Goal: Task Accomplishment & Management: Manage account settings

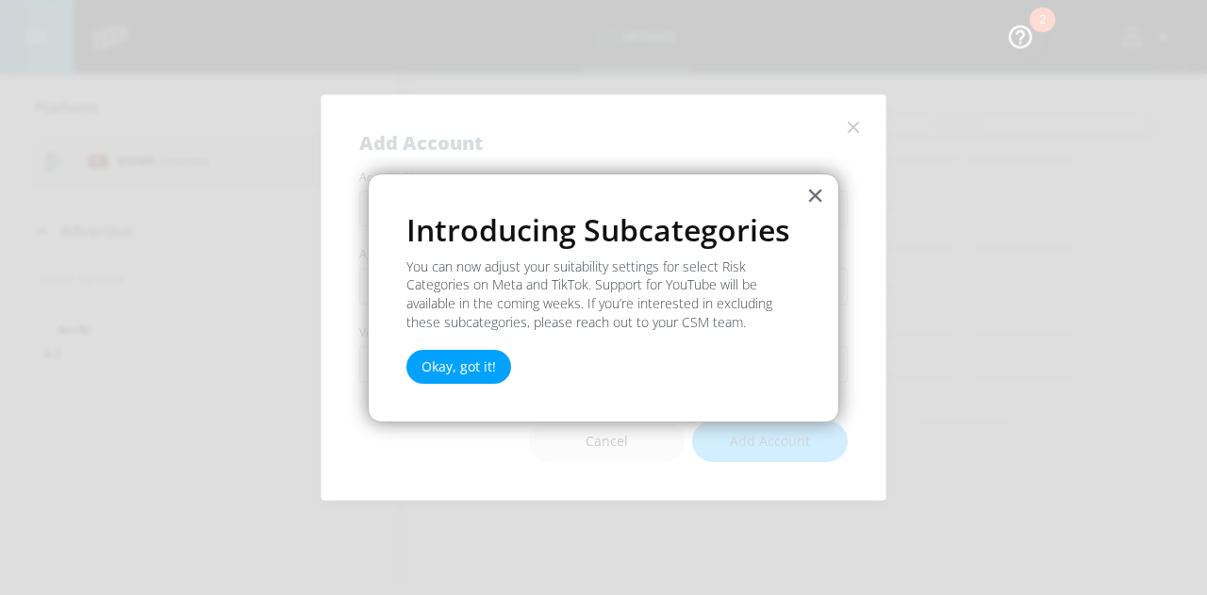
click at [813, 187] on button "×" at bounding box center [815, 195] width 18 height 30
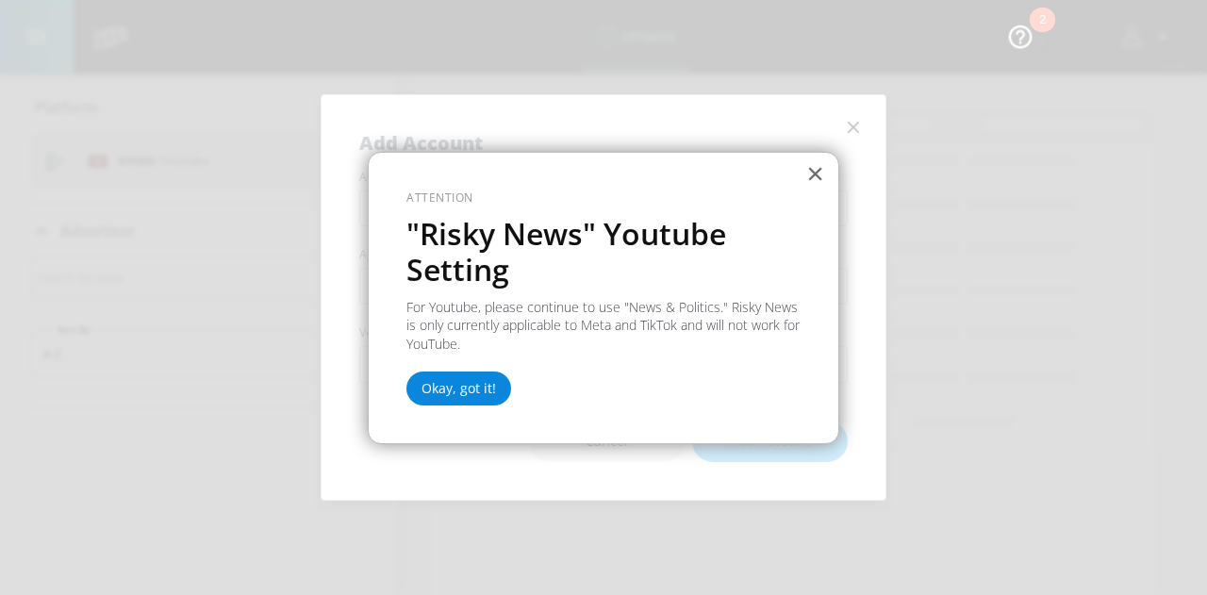
click at [441, 382] on button "Okay, got it!" at bounding box center [458, 389] width 105 height 34
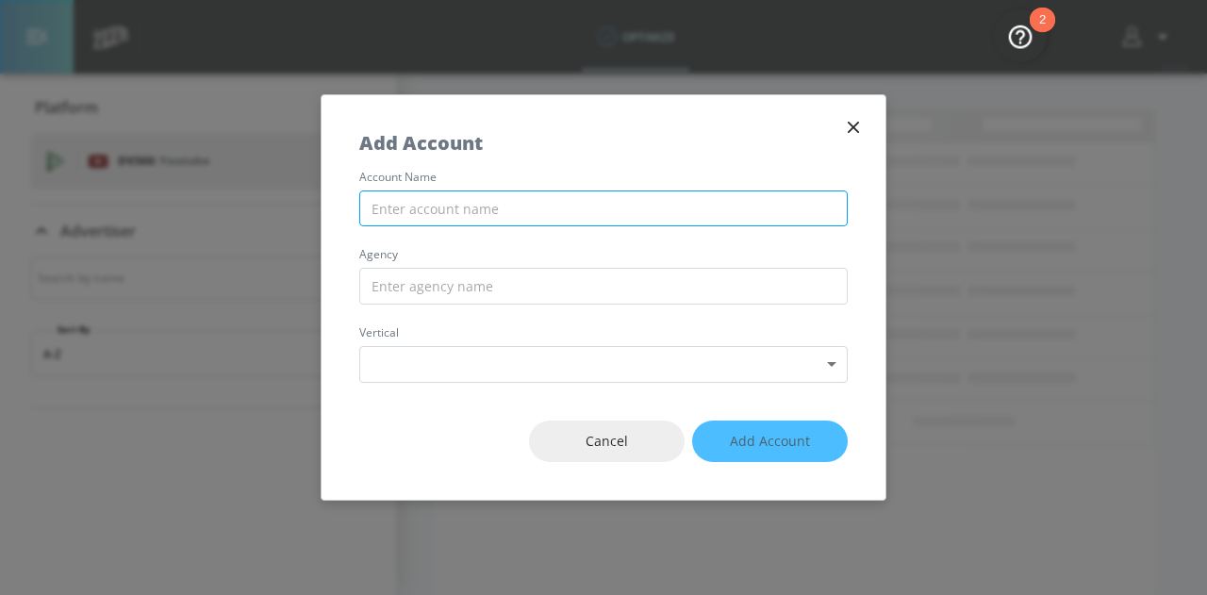
click at [675, 210] on input "text" at bounding box center [603, 209] width 489 height 37
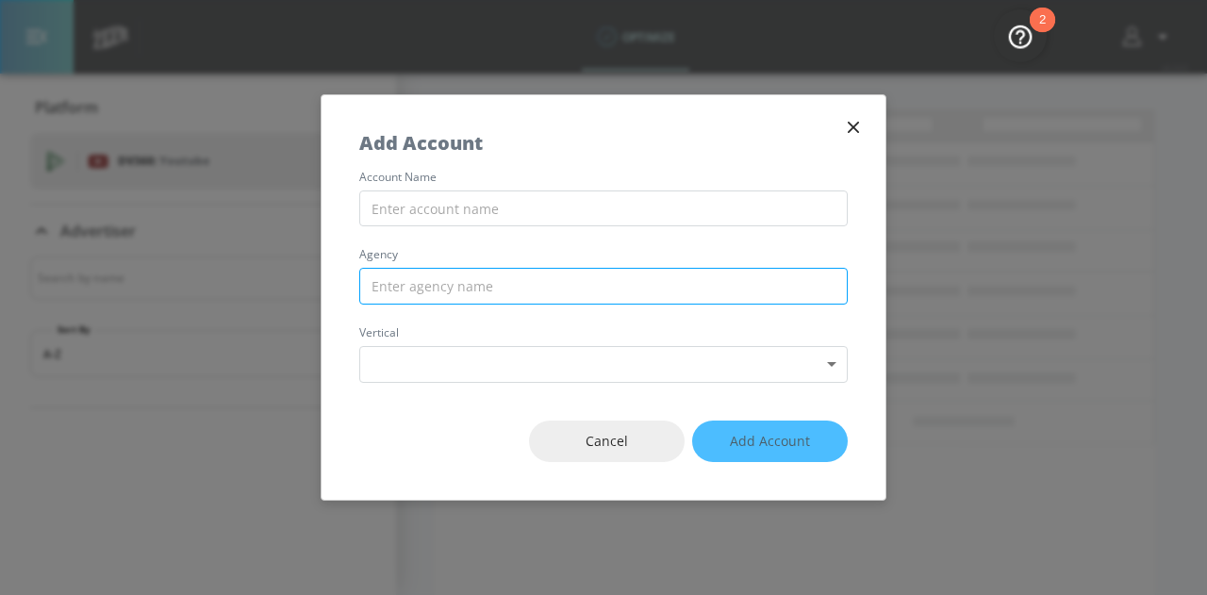
click at [705, 278] on input "text" at bounding box center [603, 286] width 489 height 37
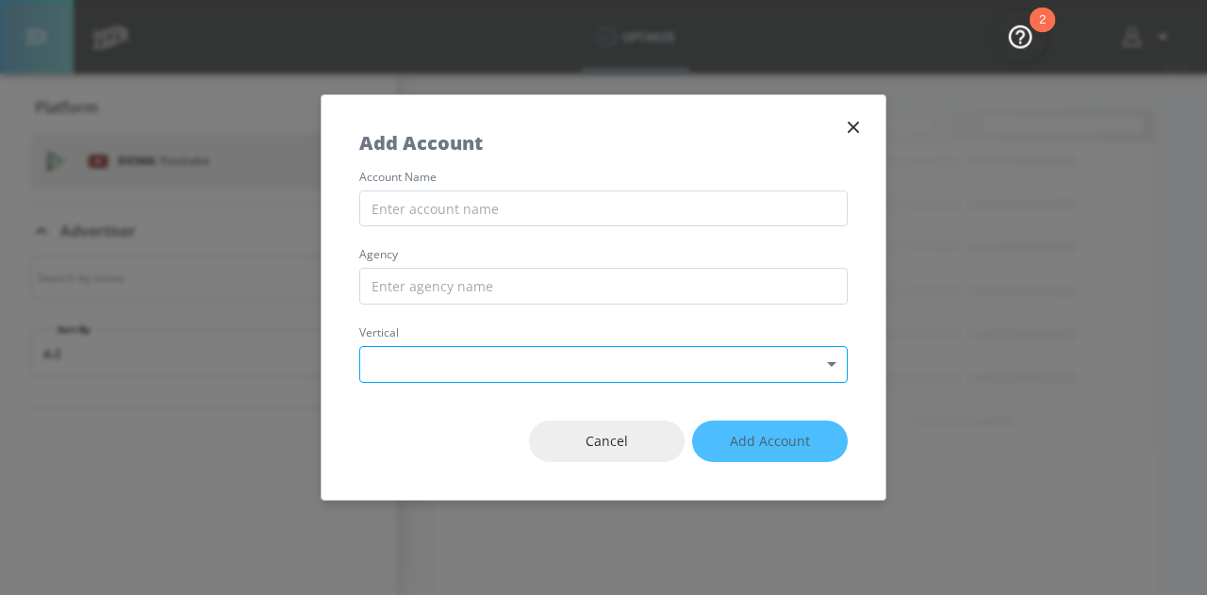
click at [720, 371] on body "optimize optimize v 4.24.0 Platform DV360: Youtube DV360: Youtube Advertiser So…" at bounding box center [603, 297] width 1207 height 595
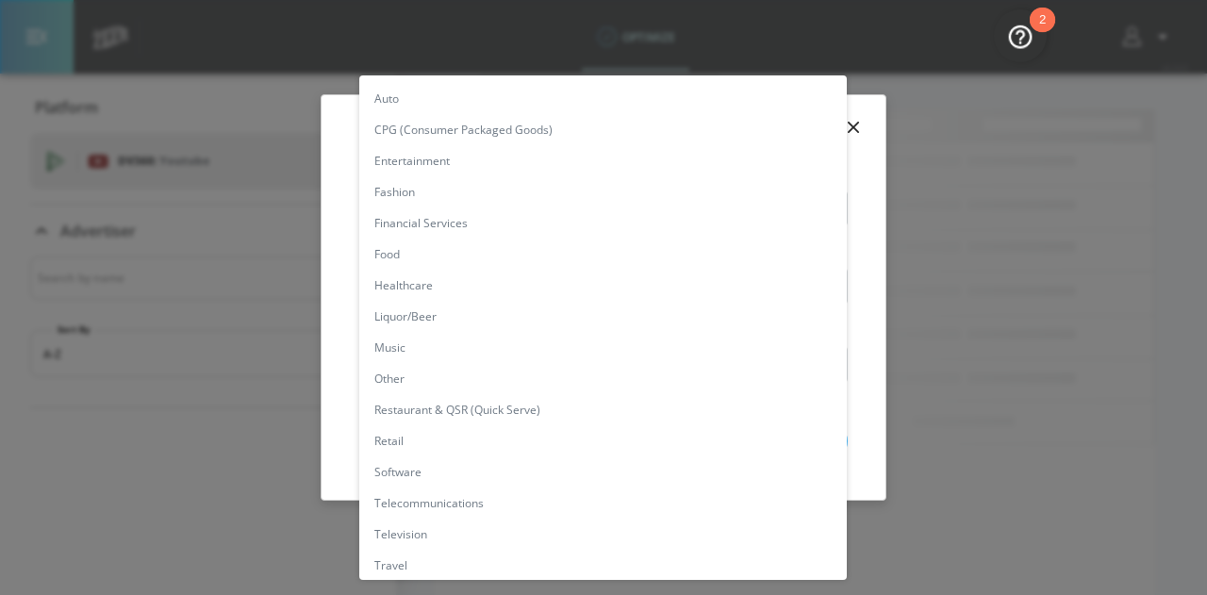
click at [858, 120] on div at bounding box center [603, 297] width 1207 height 595
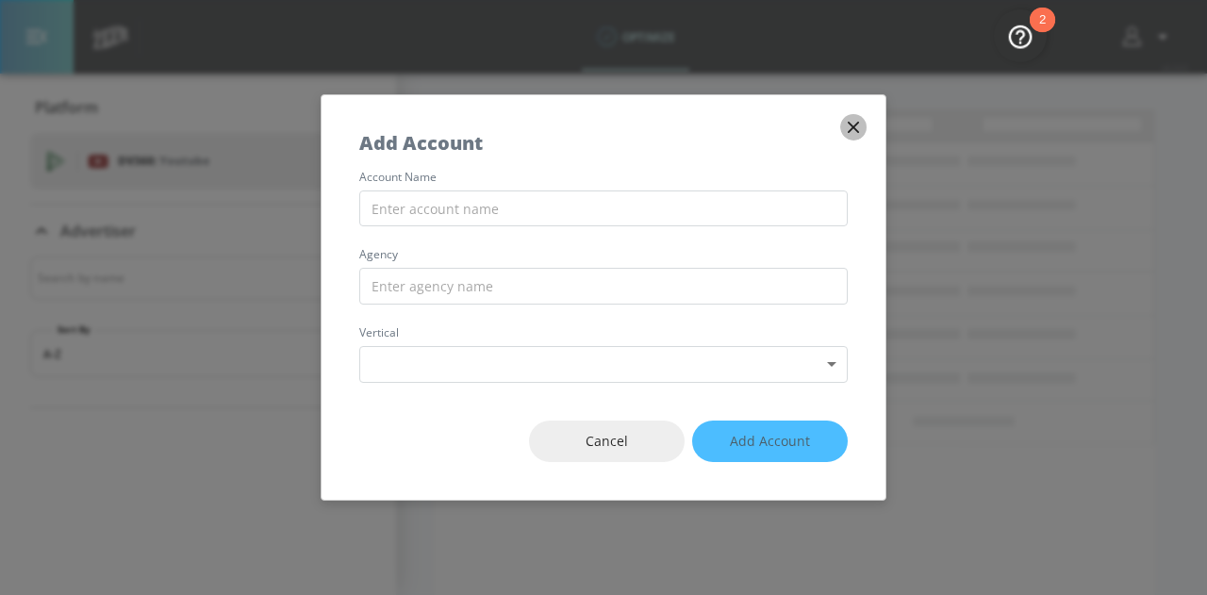
click at [854, 125] on icon "button" at bounding box center [853, 127] width 21 height 21
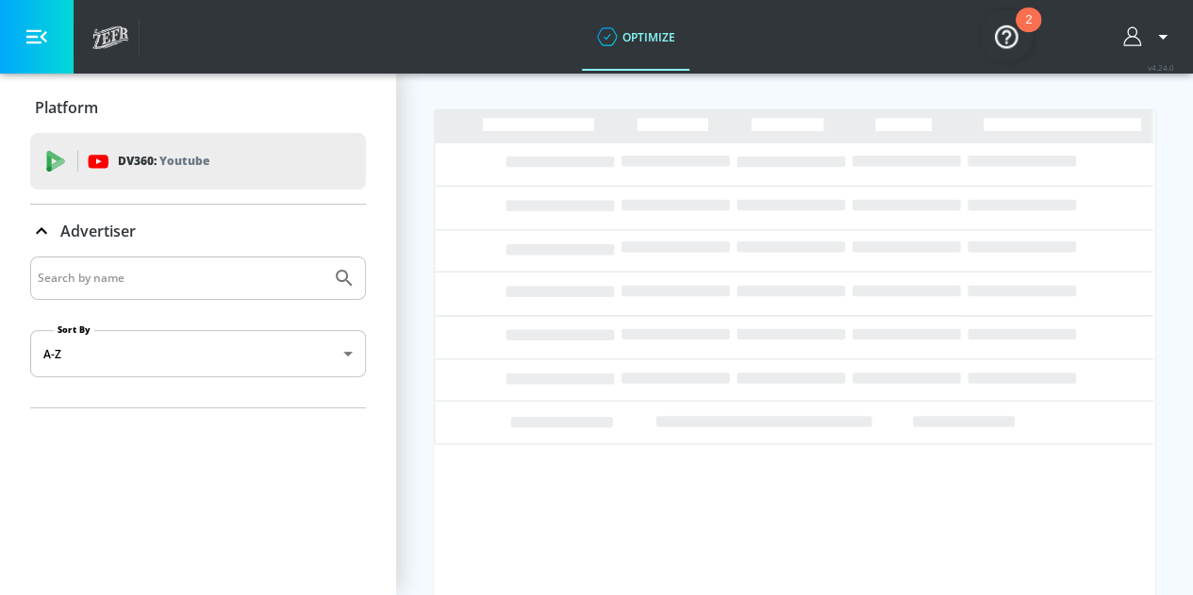
click at [163, 289] on input "Search by name" at bounding box center [181, 278] width 286 height 25
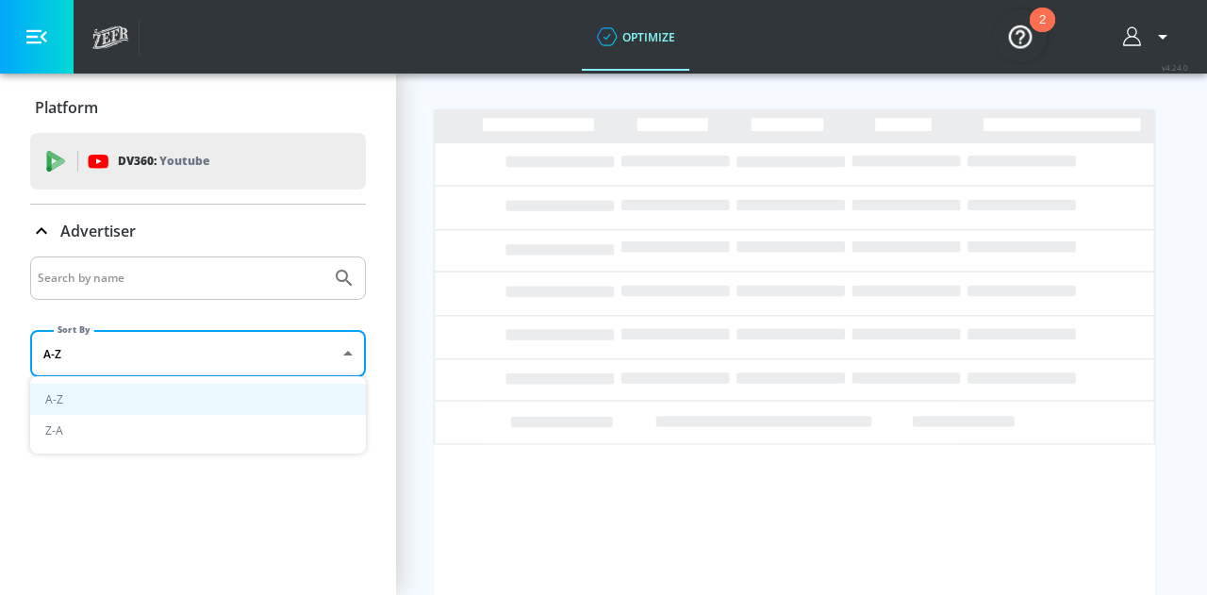
click at [126, 354] on body "optimize optimize v 4.24.0 Platform DV360: Youtube DV360: Youtube Advertiser So…" at bounding box center [603, 297] width 1207 height 595
click at [126, 354] on div at bounding box center [603, 297] width 1207 height 595
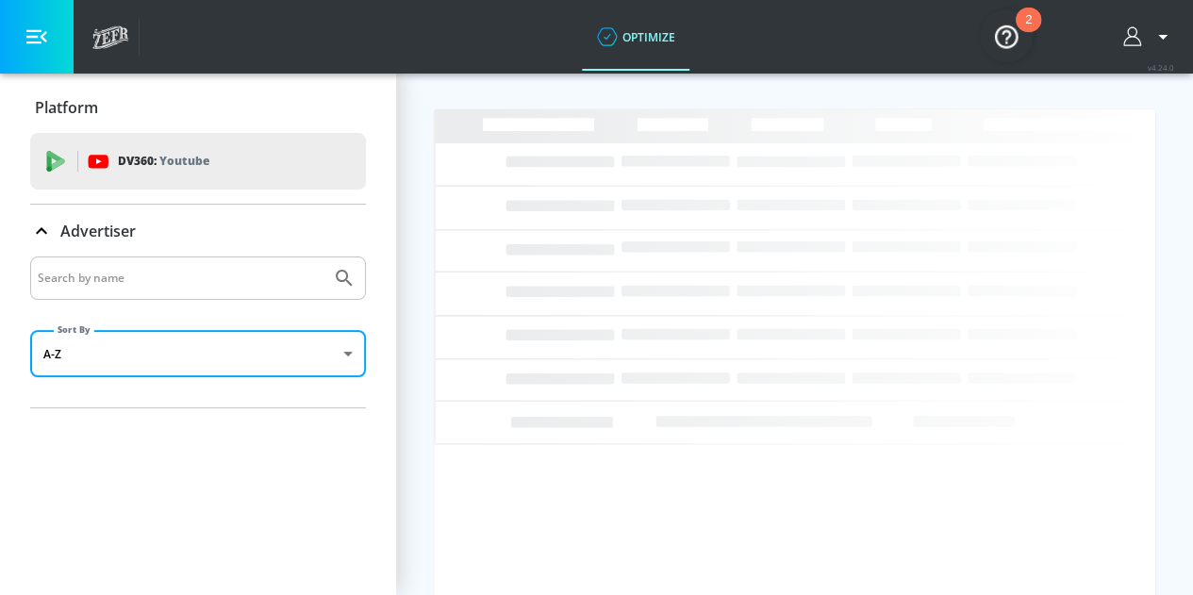
click at [1143, 34] on icon "button" at bounding box center [1133, 36] width 21 height 21
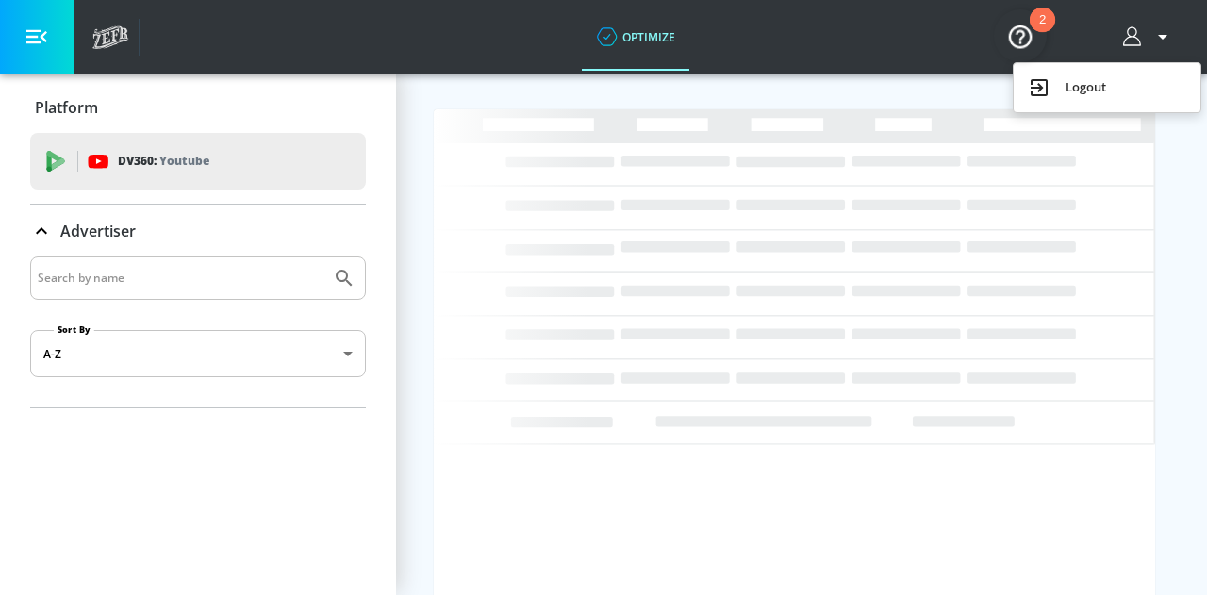
click at [968, 51] on div at bounding box center [603, 297] width 1207 height 595
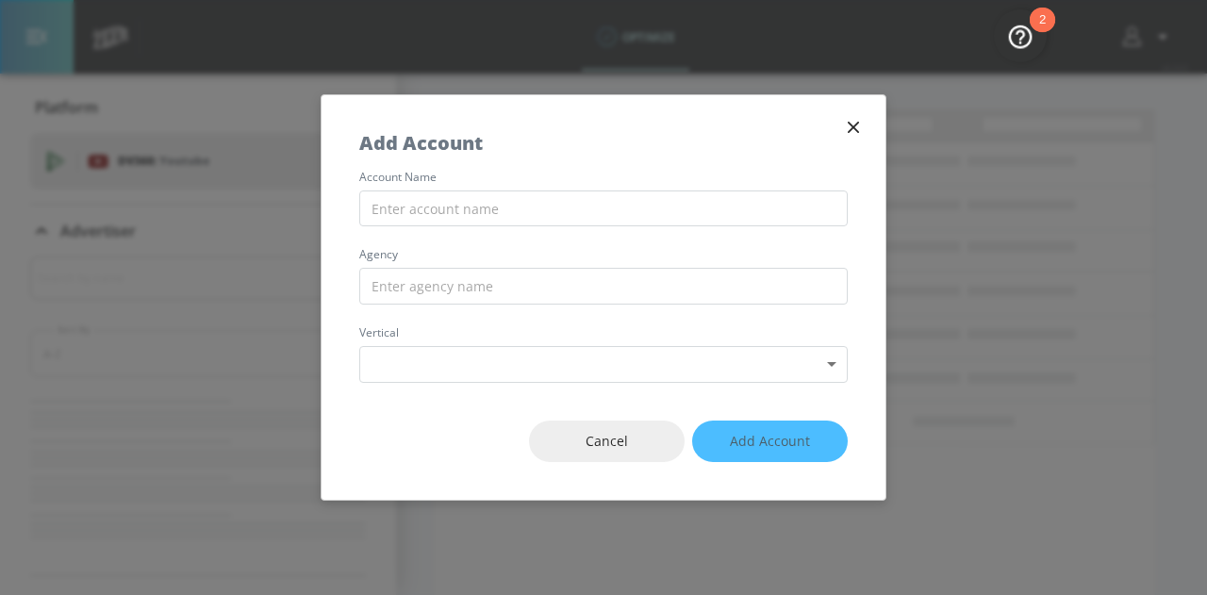
click at [843, 115] on div "Add Account" at bounding box center [604, 133] width 564 height 76
click at [854, 124] on icon "button" at bounding box center [853, 127] width 21 height 21
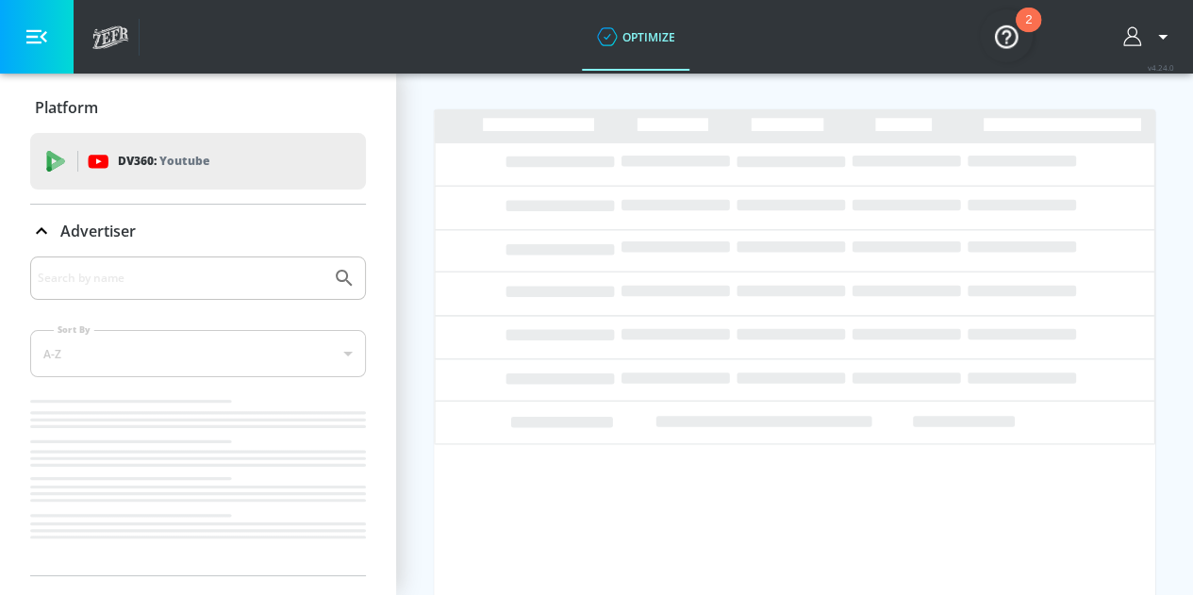
click at [1124, 37] on div "optimize optimize v 4.24.0" at bounding box center [638, 37] width 1110 height 74
click at [1141, 38] on icon "button" at bounding box center [1133, 36] width 21 height 21
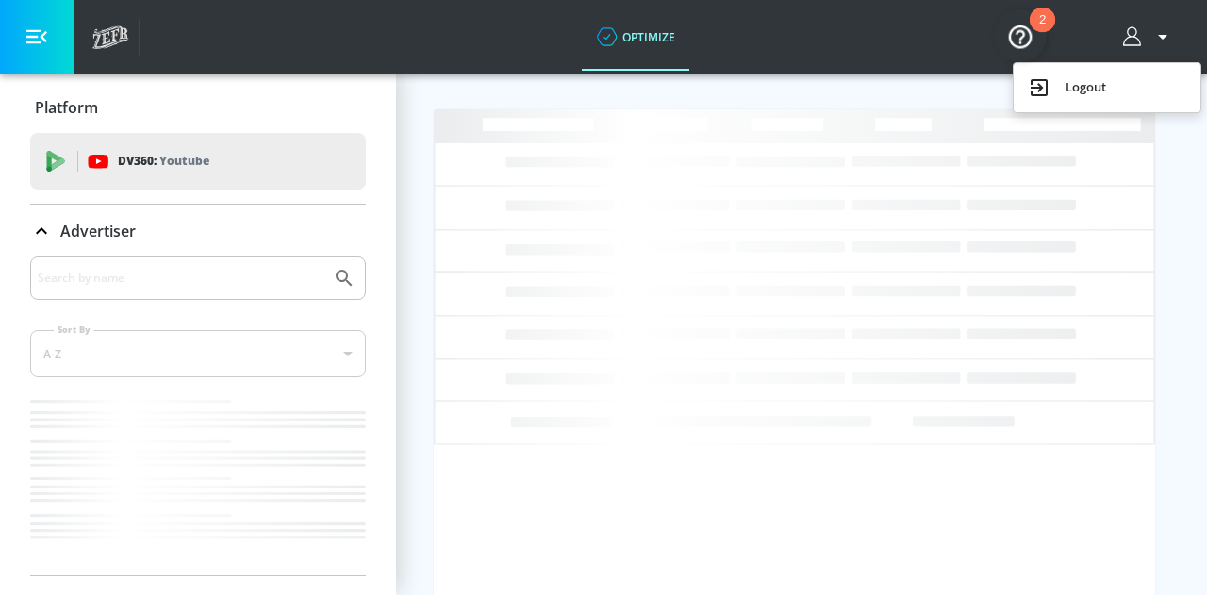
click at [30, 33] on div at bounding box center [603, 297] width 1207 height 595
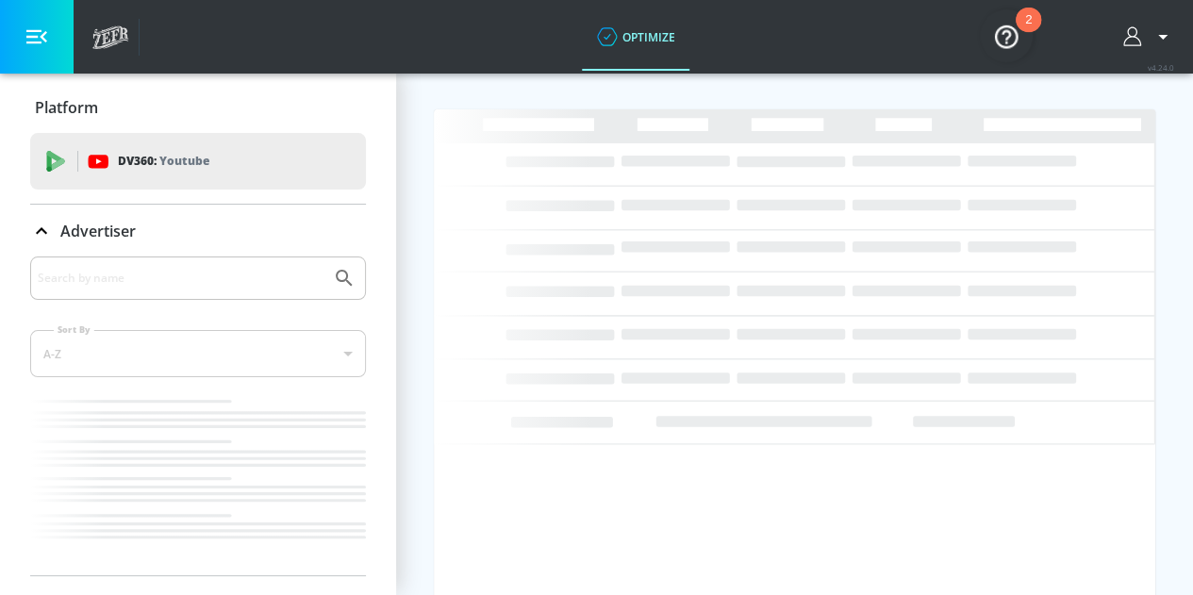
click at [30, 33] on icon "button" at bounding box center [36, 36] width 21 height 21
